Goal: Information Seeking & Learning: Learn about a topic

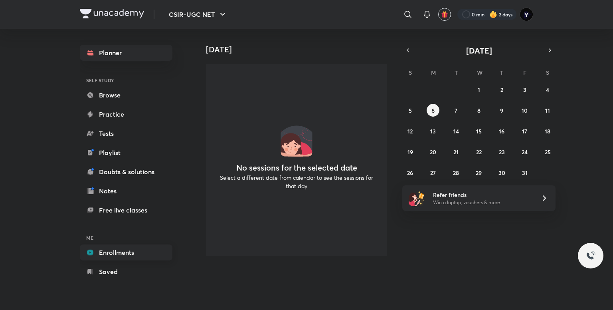
click at [128, 251] on link "Enrollments" at bounding box center [126, 252] width 93 height 16
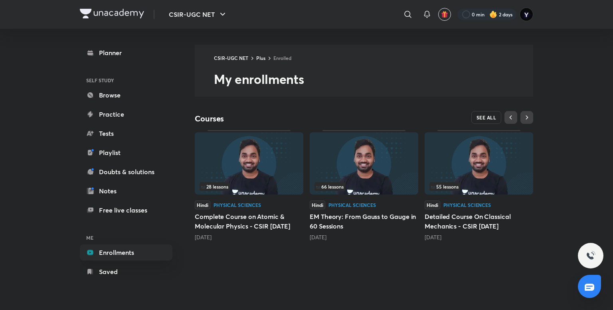
click at [477, 116] on span "SEE ALL" at bounding box center [487, 118] width 20 height 6
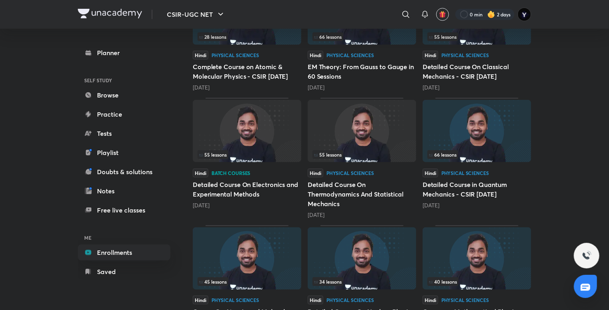
scroll to position [178, 0]
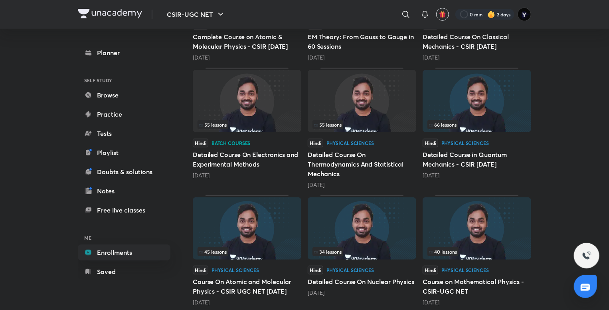
click at [270, 135] on div "55 lessons Hindi Batch courses Detailed Course On Electronics and Experimental …" at bounding box center [247, 128] width 109 height 121
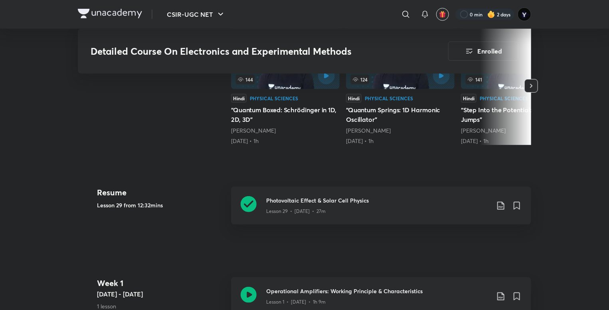
scroll to position [283, 0]
click at [330, 198] on h3 "Photovoltaic Effect & Solar Cell Physics" at bounding box center [378, 201] width 224 height 8
